Goal: Use online tool/utility: Use online tool/utility

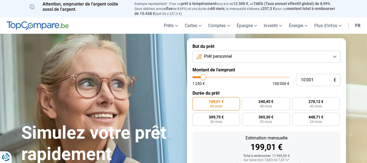
scroll to position [28, 0]
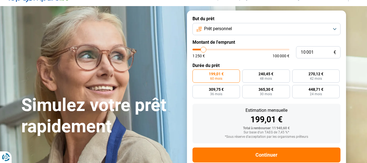
type input "8 750"
type input "8750"
type input "9 000"
type input "9000"
type input "9 500"
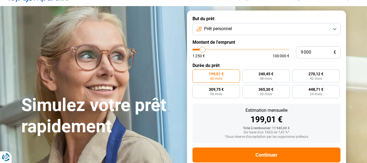
type input "9500"
type input "9 750"
type input "9750"
type input "10 000"
type input "10000"
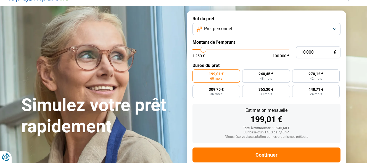
type input "11 000"
type input "11000"
type input "11 250"
type input "11250"
type input "11 750"
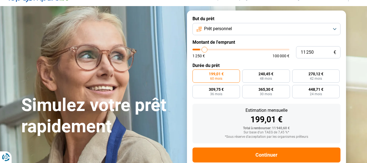
type input "11750"
type input "12 000"
type input "12000"
type input "12 500"
type input "12500"
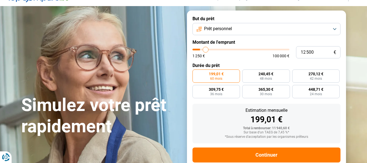
type input "12 750"
type input "12750"
type input "13 000"
type input "13000"
type input "13 250"
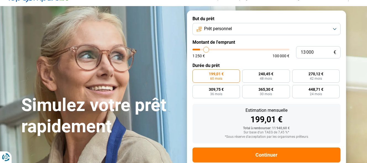
type input "13250"
type input "14 000"
type input "14000"
type input "14 500"
type input "14500"
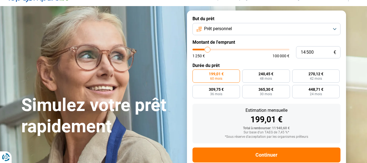
type input "15 000"
type input "15000"
type input "15 750"
type input "15750"
type input "16 000"
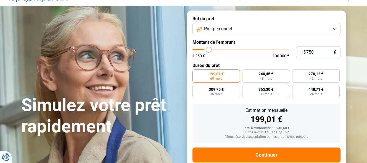
type input "16000"
type input "16 500"
type input "16500"
type input "17 000"
type input "17000"
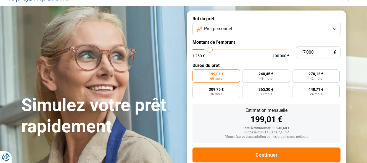
type input "17 500"
type input "17500"
type input "18 500"
type input "18500"
type input "19 250"
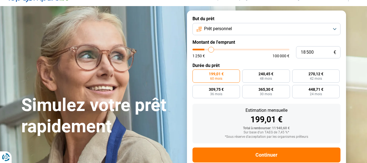
type input "19250"
type input "20 000"
type input "20000"
type input "20 500"
type input "20500"
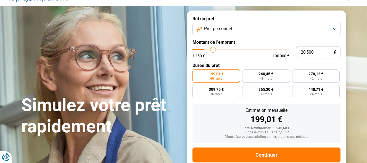
type input "21 250"
type input "21250"
type input "21 750"
type input "21750"
type input "22 000"
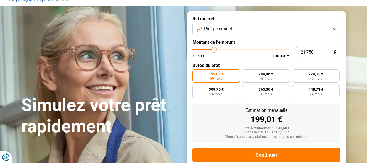
type input "22000"
type input "22 250"
type input "22250"
type input "22 750"
type input "22750"
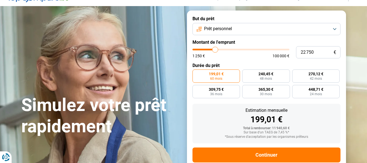
type input "23 000"
type input "23000"
type input "23 250"
type input "23250"
type input "23 500"
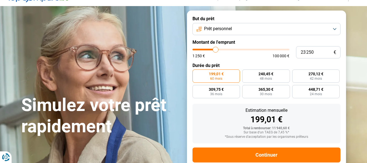
type input "23500"
type input "24 250"
type input "24250"
type input "24 500"
type input "24500"
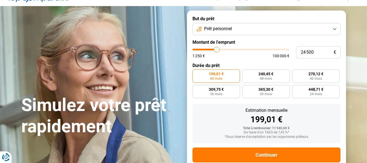
type input "24 750"
type input "24750"
type input "25 000"
type input "25000"
type input "25 250"
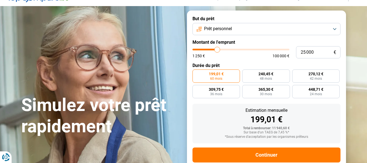
type input "25250"
type input "25 750"
type input "25750"
type input "25 250"
type input "25250"
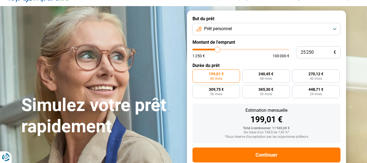
type input "25 000"
type input "25000"
type input "24 750"
type input "24750"
type input "24 500"
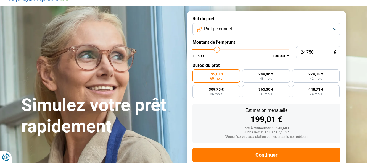
type input "24500"
type input "23 750"
type input "23750"
type input "23 500"
type input "23500"
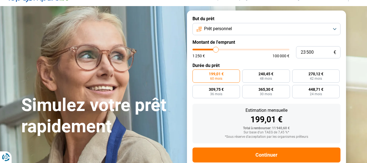
type input "23 250"
type input "23250"
type input "23 000"
type input "23000"
type input "22 750"
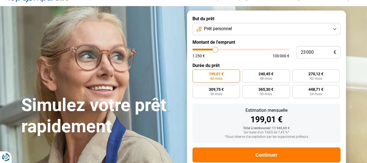
type input "22750"
type input "22 250"
type input "22250"
type input "22 000"
type input "22000"
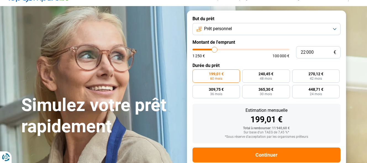
type input "21 750"
type input "21750"
type input "21 500"
type input "21500"
type input "21 250"
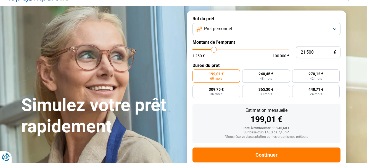
type input "21250"
type input "20 750"
type input "20750"
type input "20 250"
type input "20250"
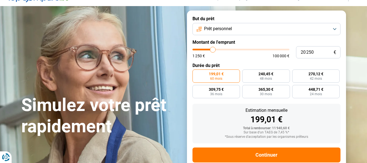
type input "20 000"
type input "20000"
type input "19 750"
type input "19750"
type input "19 250"
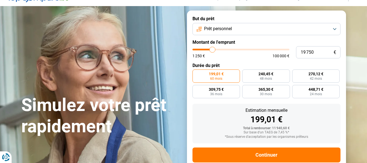
type input "19250"
type input "19 000"
type input "19000"
type input "18 750"
type input "18750"
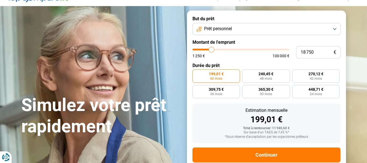
type input "18 000"
type input "18000"
type input "17 750"
type input "17750"
type input "17 500"
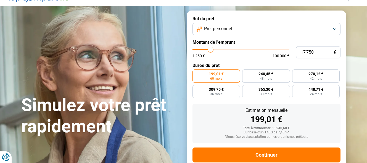
type input "17500"
type input "17 250"
type input "17250"
type input "17 000"
type input "17000"
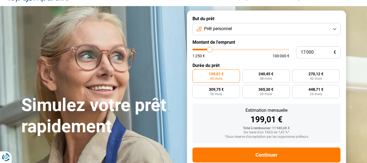
type input "16 500"
type input "16500"
type input "16 250"
type input "16250"
type input "16 000"
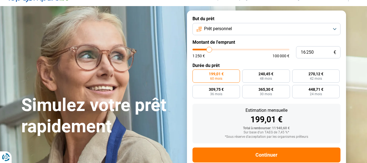
type input "16000"
type input "15 750"
type input "15750"
type input "15 500"
type input "15500"
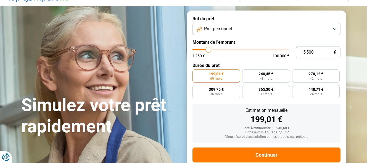
type input "15 000"
type input "15000"
type input "14 750"
type input "14750"
type input "14 500"
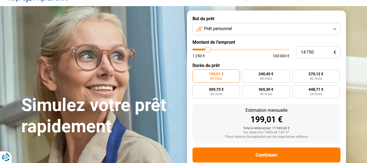
type input "14500"
type input "14 000"
type input "14000"
type input "13 500"
type input "13500"
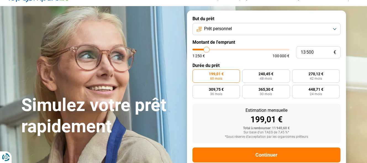
type input "13 000"
type input "13000"
type input "12 750"
type input "12750"
type input "12 500"
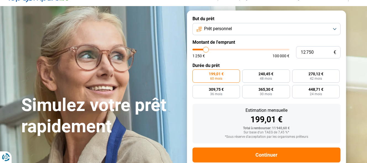
type input "12500"
type input "12 000"
type input "12000"
type input "11 500"
type input "11500"
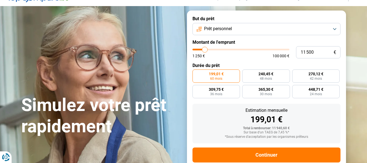
type input "11 000"
type input "11000"
type input "10 250"
type input "10250"
type input "9 750"
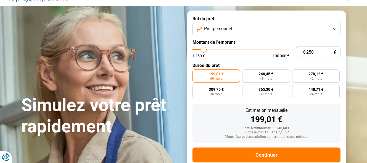
type input "9750"
type input "9 000"
type input "9000"
type input "8 250"
type input "8250"
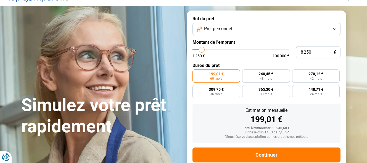
type input "8 000"
type input "8000"
type input "7 500"
type input "7500"
type input "7 250"
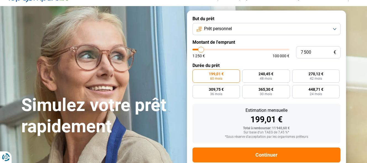
type input "7250"
type input "7 000"
type input "7000"
type input "6 500"
type input "6500"
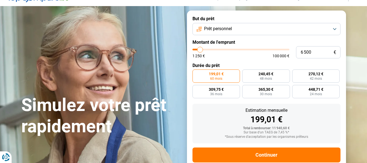
type input "5 750"
type input "5750"
type input "5 250"
type input "5250"
type input "4 250"
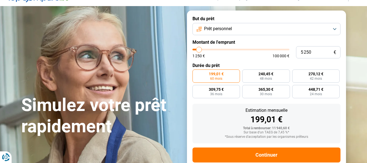
type input "4250"
type input "3 500"
type input "3500"
type input "2 250"
type input "2250"
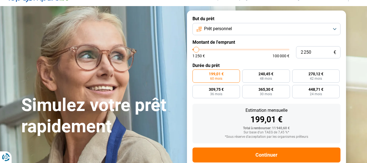
type input "2 000"
type input "2000"
type input "1 250"
type input "1250"
type input "2 250"
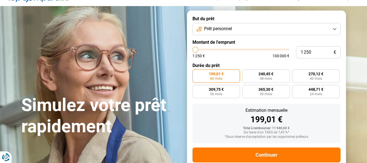
type input "2250"
type input "3 000"
type input "3000"
type input "4 000"
type input "4000"
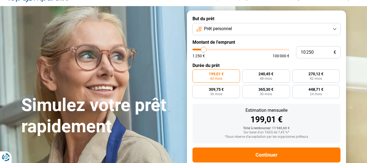
drag, startPoint x: 202, startPoint y: 49, endPoint x: 204, endPoint y: 53, distance: 4.7
click at [204, 50] on input "range" at bounding box center [240, 50] width 97 height 2
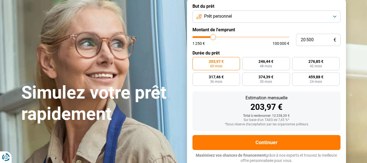
drag, startPoint x: 202, startPoint y: 36, endPoint x: 213, endPoint y: 40, distance: 11.5
click at [213, 38] on input "range" at bounding box center [240, 37] width 97 height 2
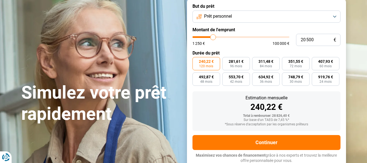
click at [252, 45] on form "But du prêt Prêt personnel Montant de l'emprunt 20 500 € 1 250 € 100 000 € Duré…" at bounding box center [266, 83] width 159 height 170
